Goal: Check status: Check status

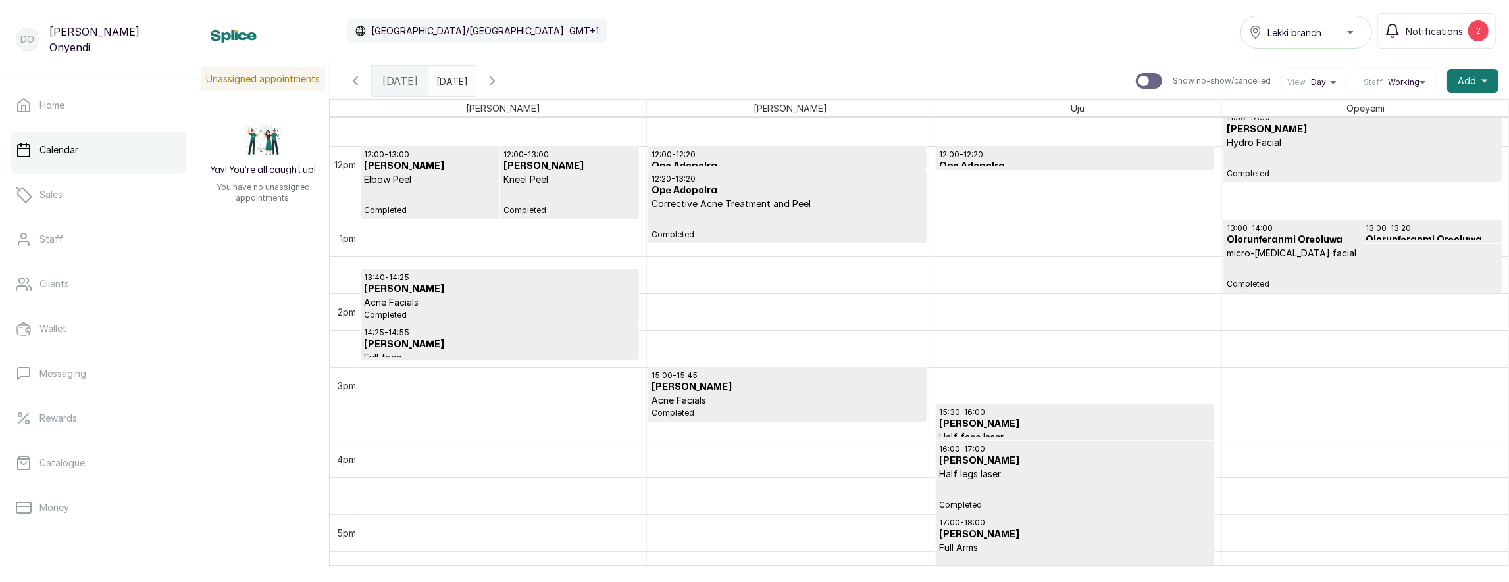
click at [564, 186] on div "12:00 - 13:00 [PERSON_NAME] Peel Completed" at bounding box center [569, 182] width 133 height 66
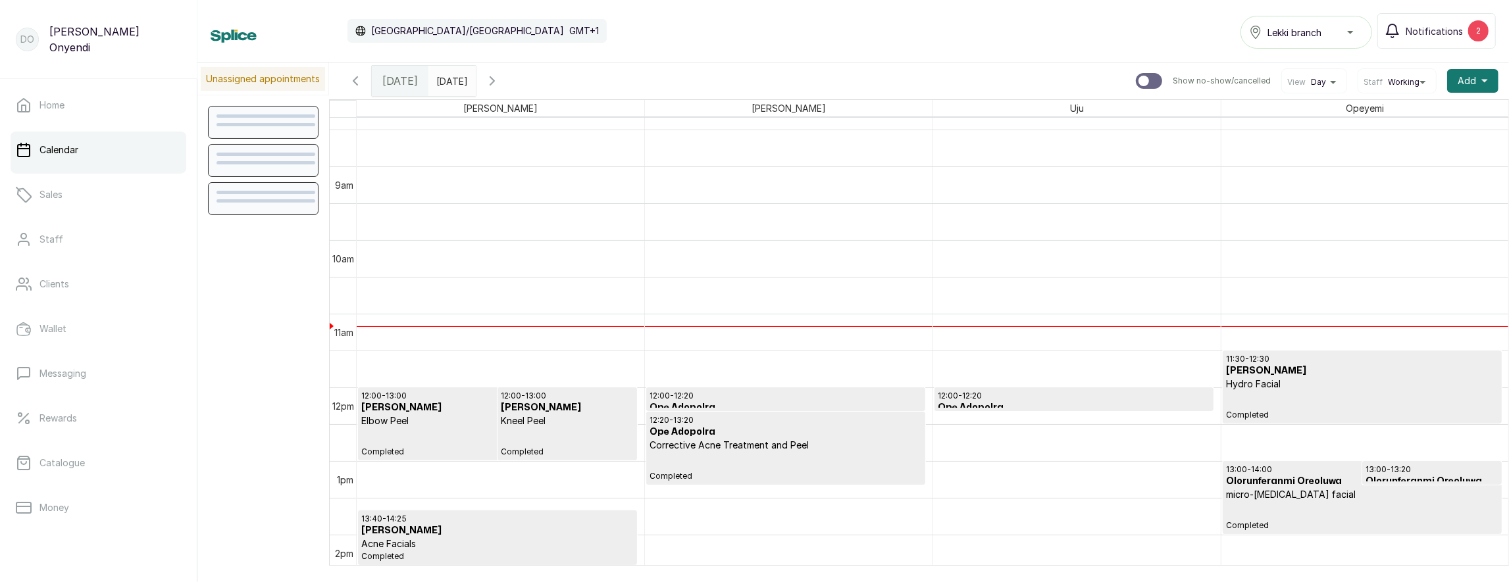
scroll to position [619, 0]
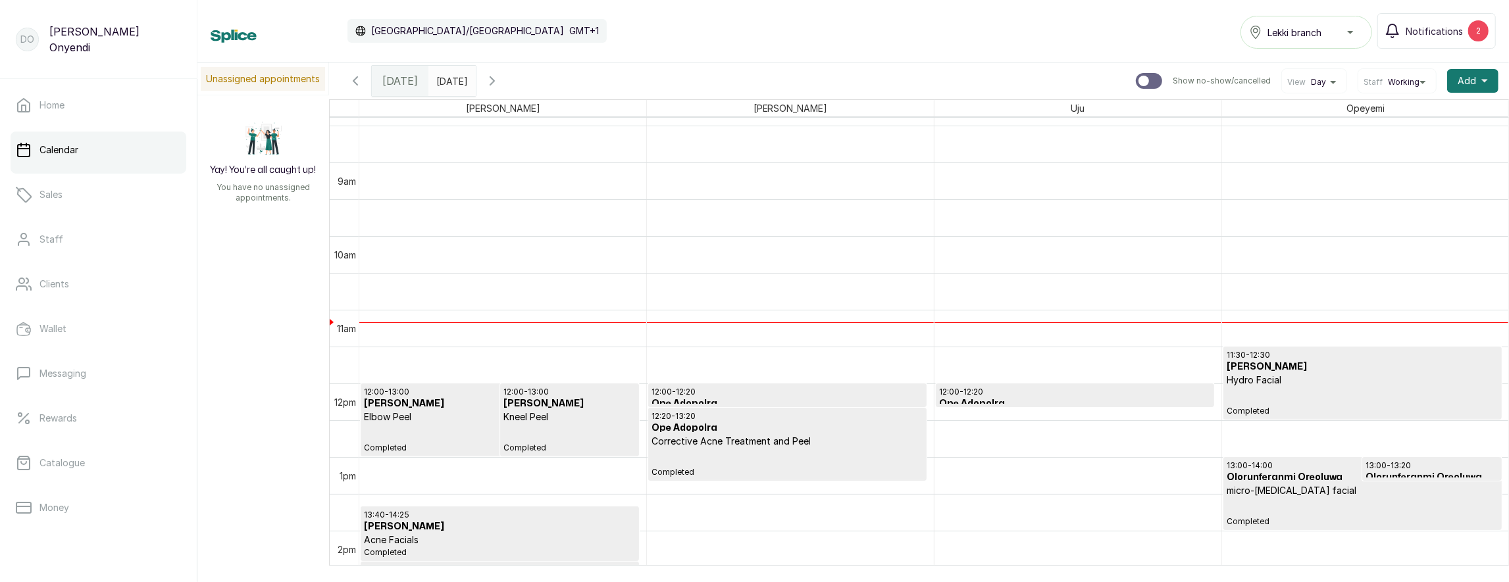
click at [524, 398] on h3 "[PERSON_NAME]" at bounding box center [569, 403] width 133 height 13
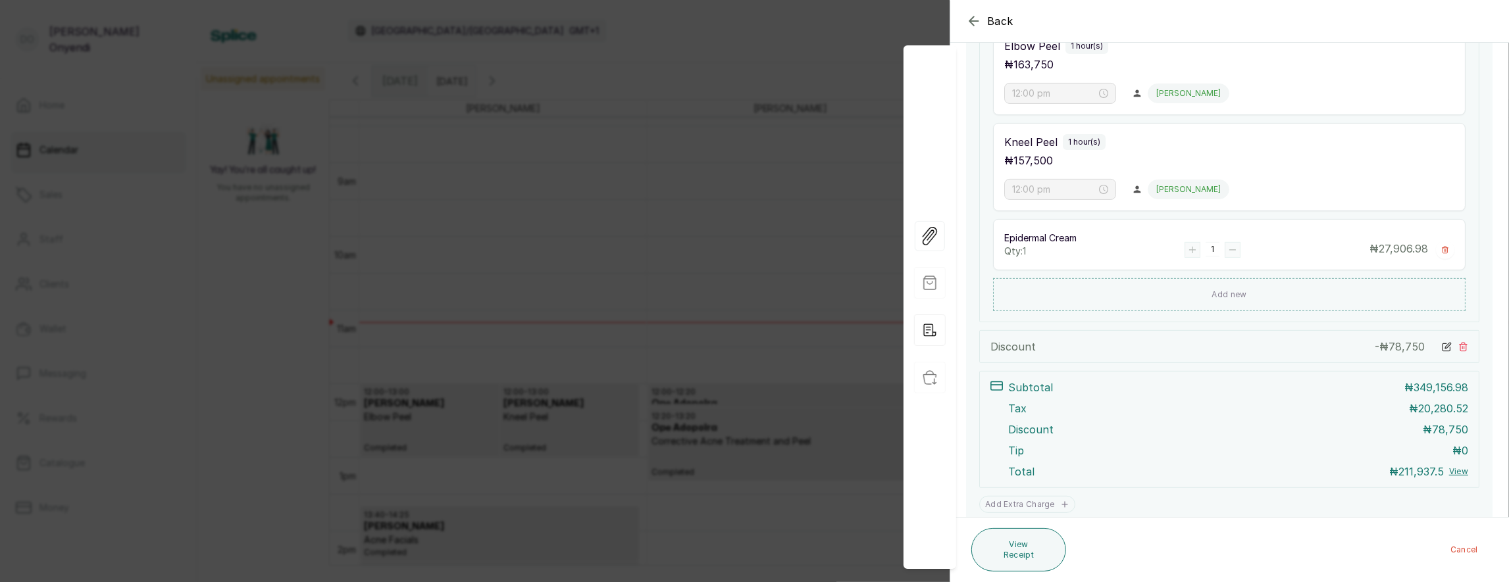
scroll to position [351, 0]
